Goal: Task Accomplishment & Management: Complete application form

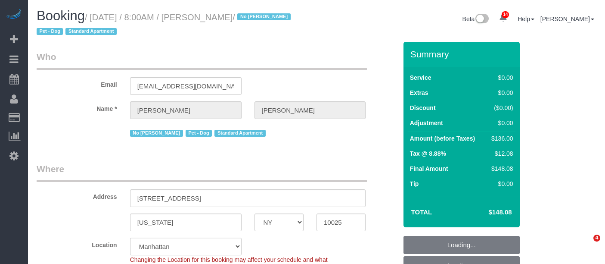
select select "NY"
select select "1"
select select "spot1"
select select "number:89"
select select "number:90"
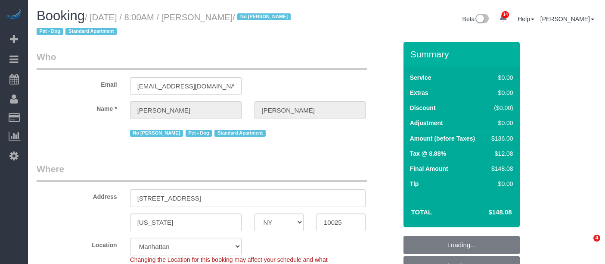
select select "number:13"
select select "number:5"
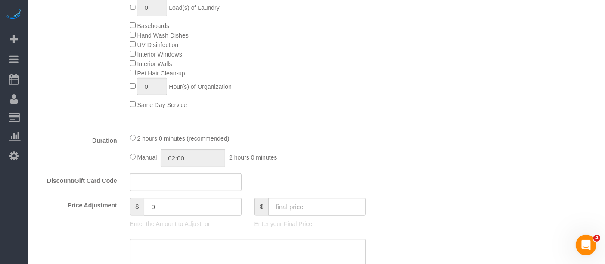
scroll to position [527, 0]
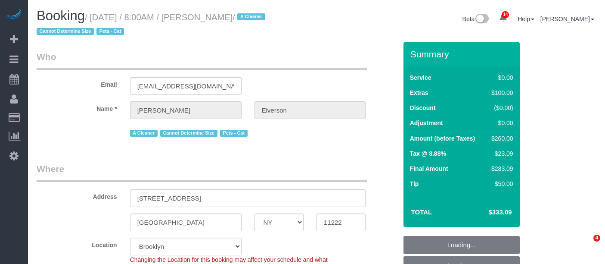
select select "NY"
select select "1"
select select "spot61"
select select "number:56"
select select "number:74"
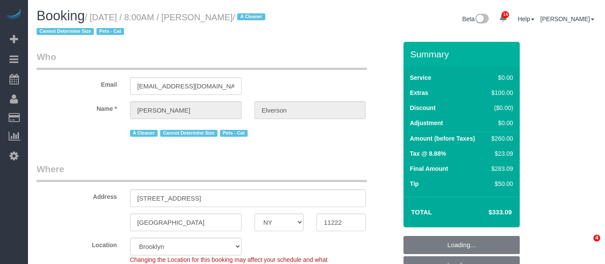
select select "number:14"
select select "number:5"
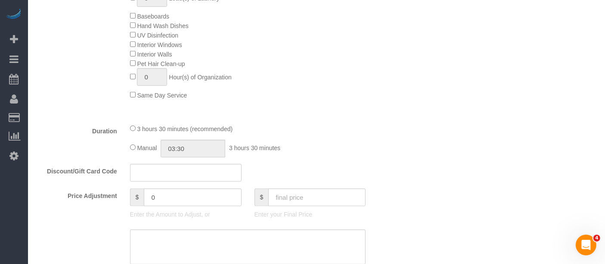
scroll to position [622, 0]
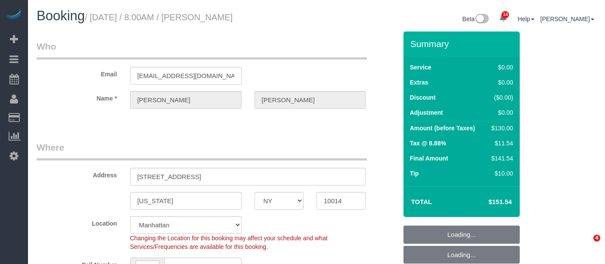
select select "NY"
select select "1"
select select "spot1"
select select "number:89"
select select "number:90"
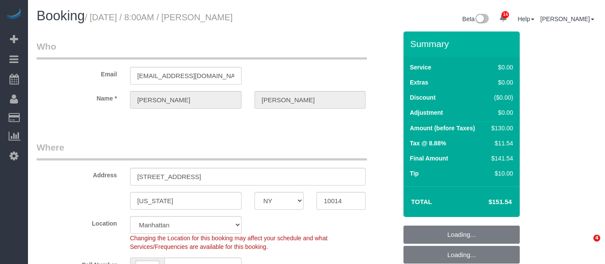
select select "number:15"
select select "number:5"
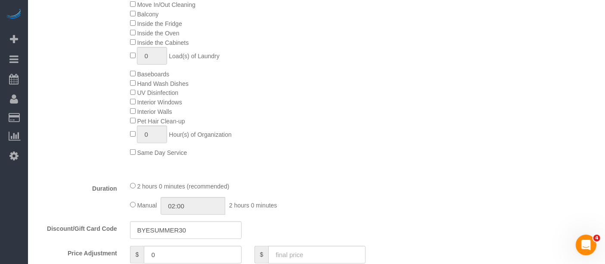
scroll to position [527, 0]
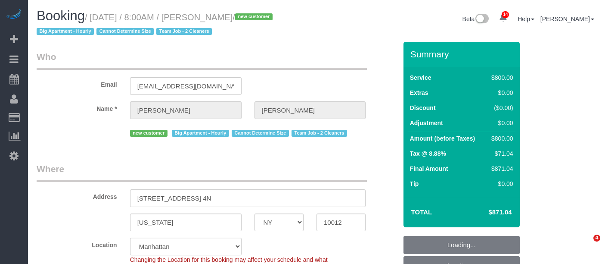
select select "NY"
select select "300"
select select "object:1000"
select select "spot1"
select select "number:89"
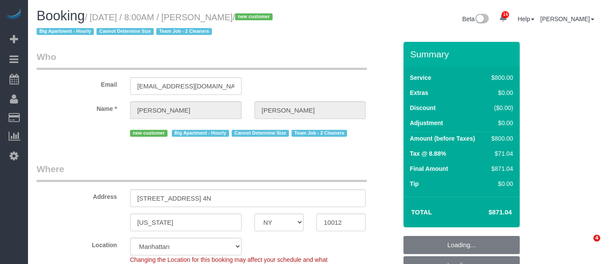
select select "number:72"
select select "number:15"
select select "number:5"
select select "object:1434"
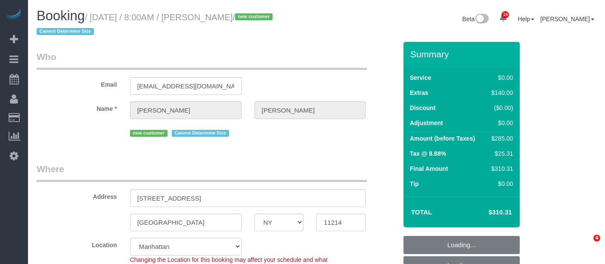
select select "NY"
select select "1"
select select "spot1"
select select "number:56"
select select "number:69"
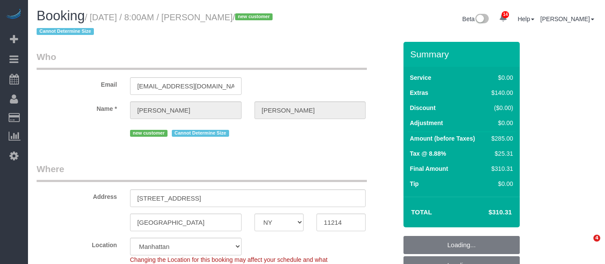
select select "number:15"
select select "number:5"
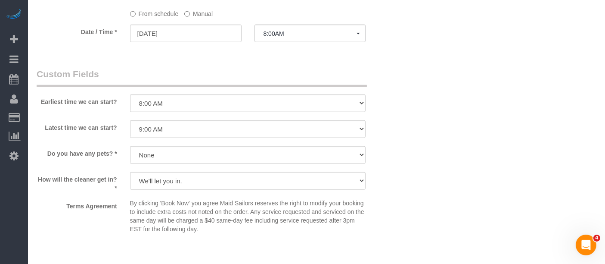
scroll to position [957, 0]
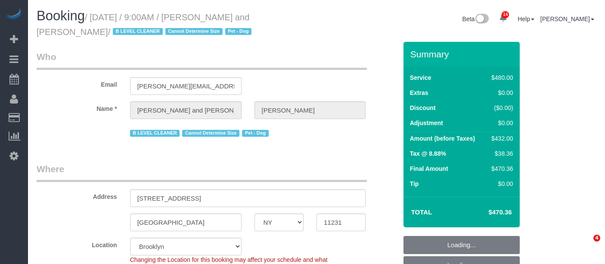
select select "NY"
select select "2"
select select "180"
select select "number:57"
select select "number:72"
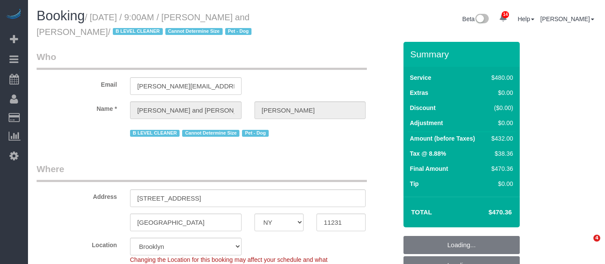
select select "number:13"
select select "number:5"
select select "spot2"
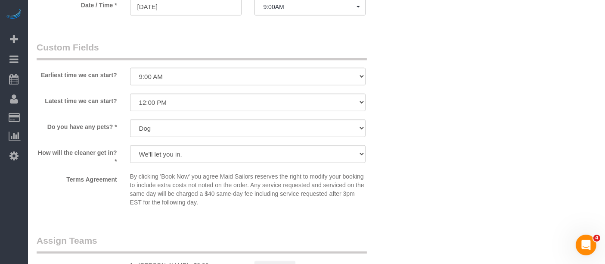
scroll to position [862, 0]
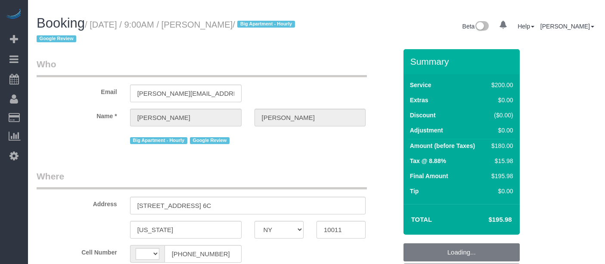
select select "NY"
select select "string:US"
select select "object:1413"
select select "string:stripe-pm_1Qgbbh4VGloSiKo7pOyHQVUS"
select select "150"
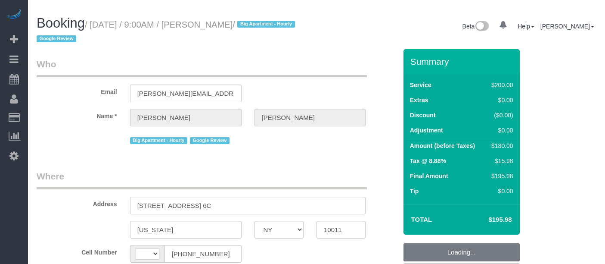
select select "number:57"
select select "number:70"
select select "number:15"
select select "number:5"
select select "spot2"
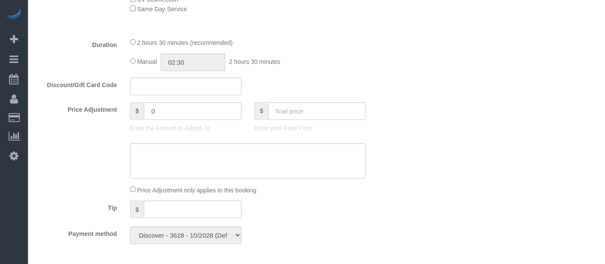
scroll to position [479, 0]
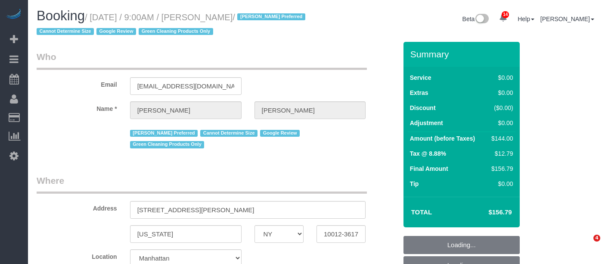
select select "NY"
select select "1"
select select "spot2"
select select "number:57"
select select "number:70"
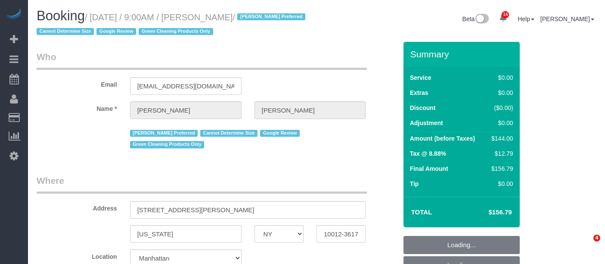
select select "number:15"
select select "number:5"
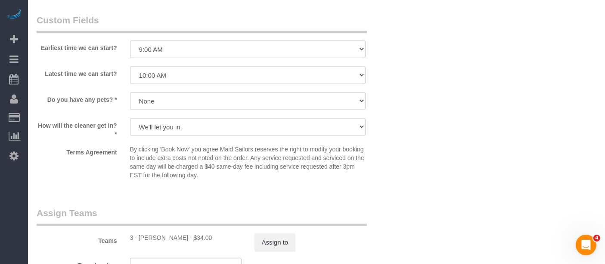
scroll to position [1005, 0]
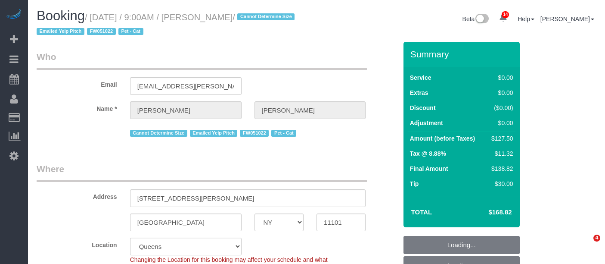
select select "NY"
select select "object:1390"
select select "string:stripe-pm_1KZQUo4VGloSiKo7Qgw91wmh"
select select "spot2"
select select "1"
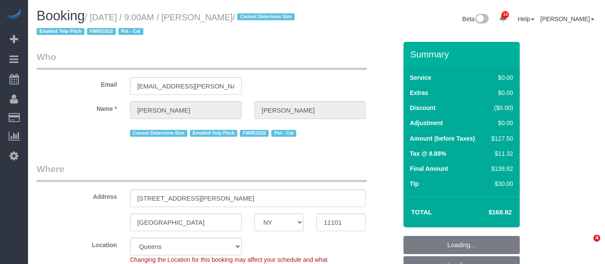
select select "number:89"
select select "number:90"
select select "number:14"
select select "number:6"
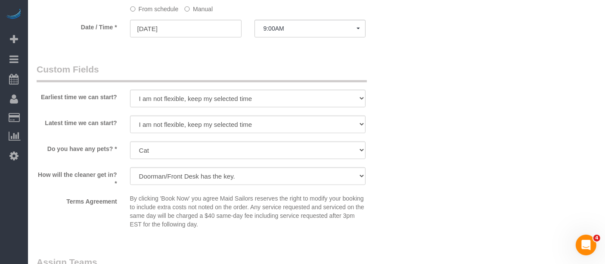
scroll to position [1053, 0]
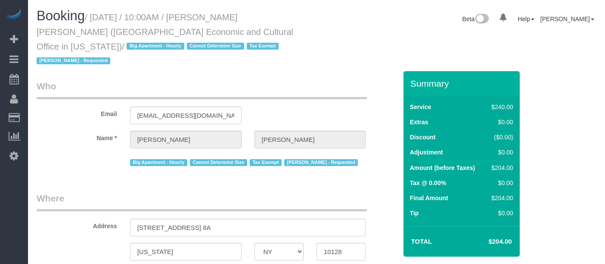
select select "NY"
select select "string:[GEOGRAPHIC_DATA]"
select select "string:stripe-pm_1RLUCB4VGloSiKo7MvFMC4eX"
select select "number:58"
select select "number:71"
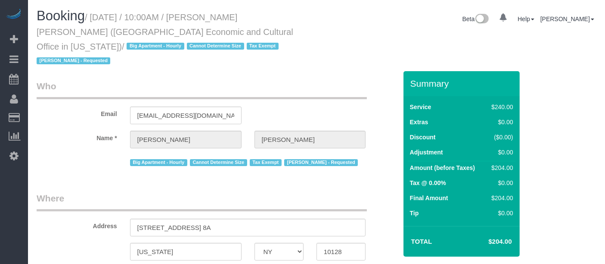
select select "number:15"
select select "number:6"
select select "spot2"
select select "180"
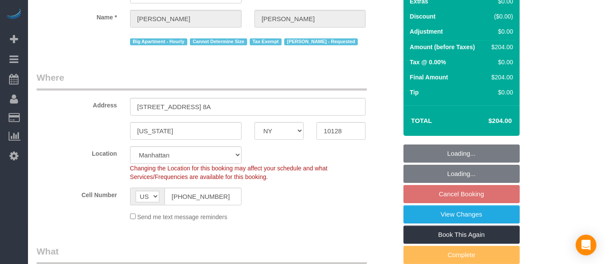
scroll to position [239, 0]
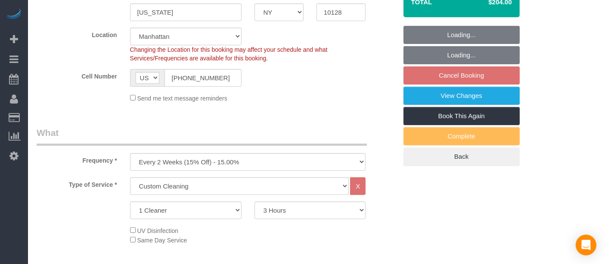
select select "object:1469"
select select "spot61"
